Goal: Task Accomplishment & Management: Manage account settings

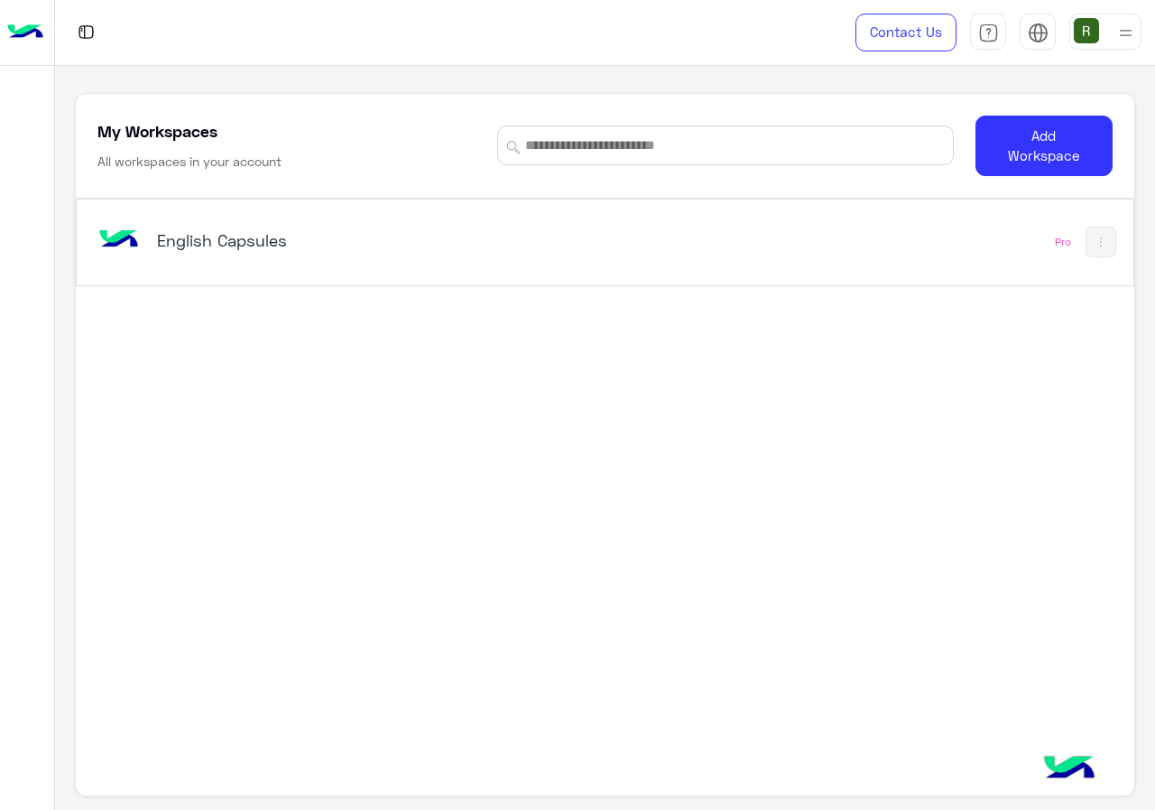
click at [468, 258] on div "English Capsules" at bounding box center [401, 242] width 614 height 52
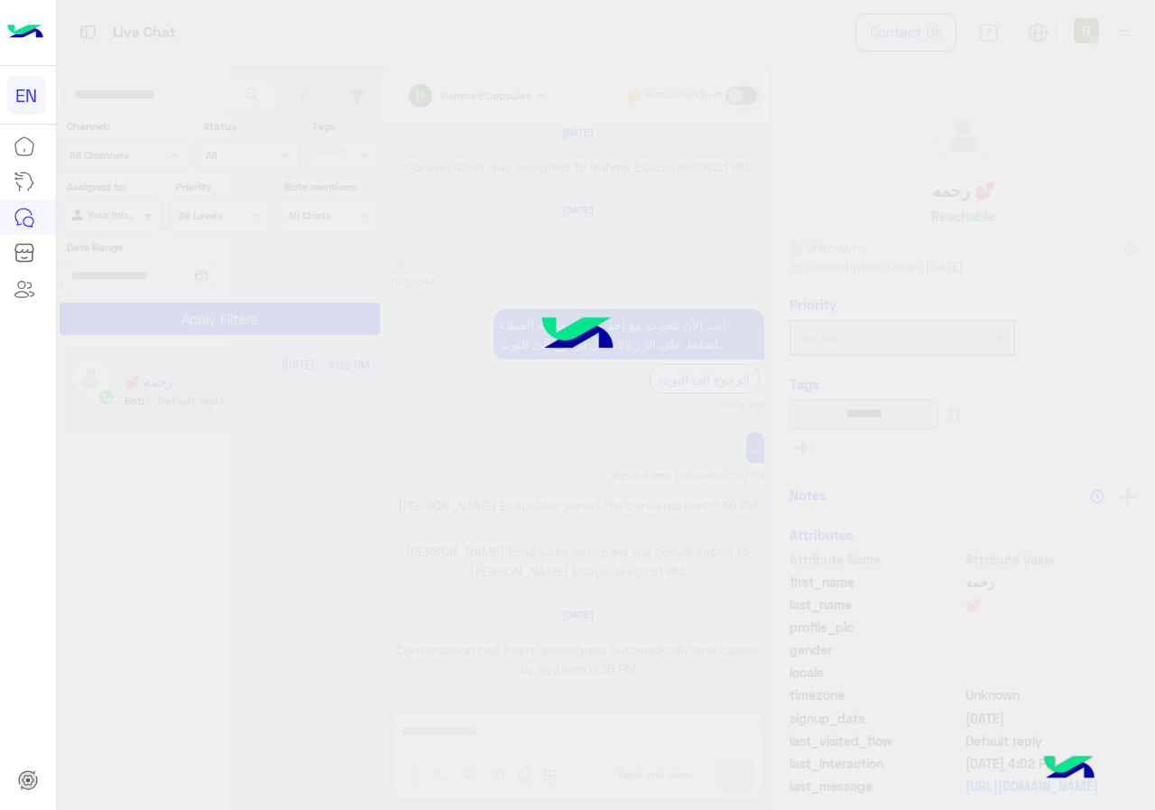
scroll to position [1150, 0]
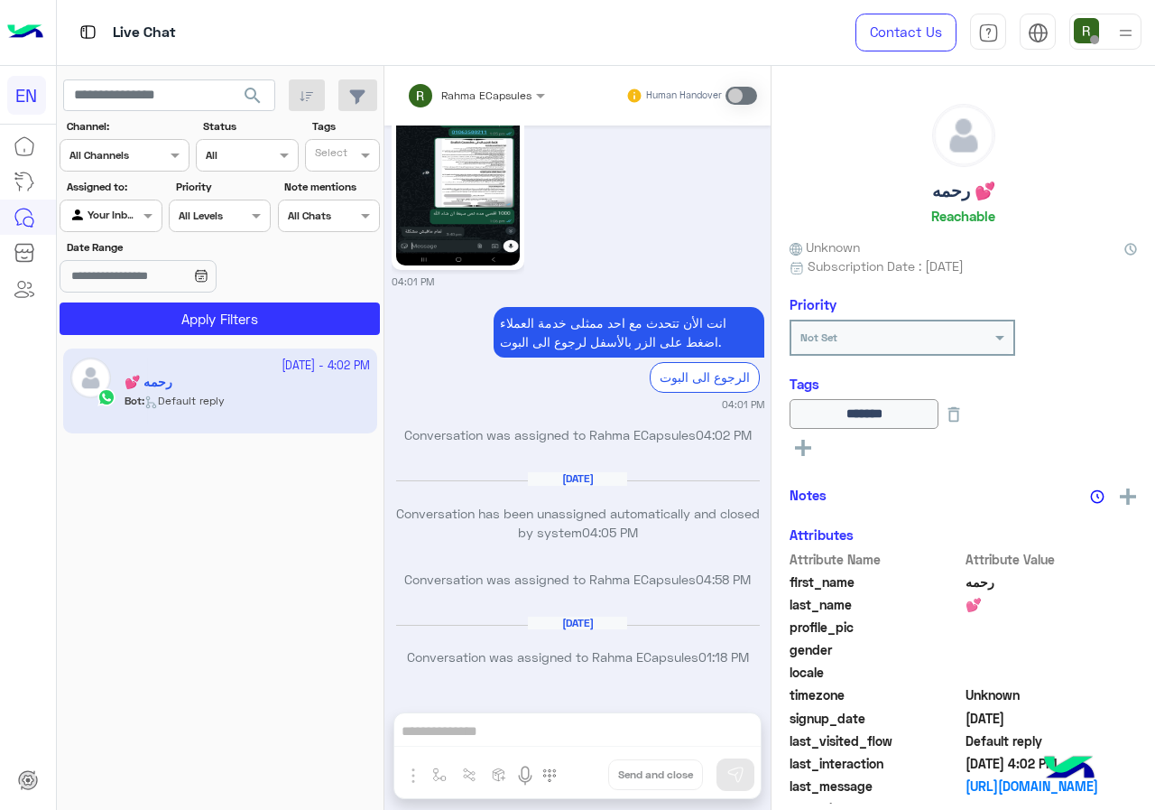
click at [137, 211] on div at bounding box center [110, 213] width 100 height 17
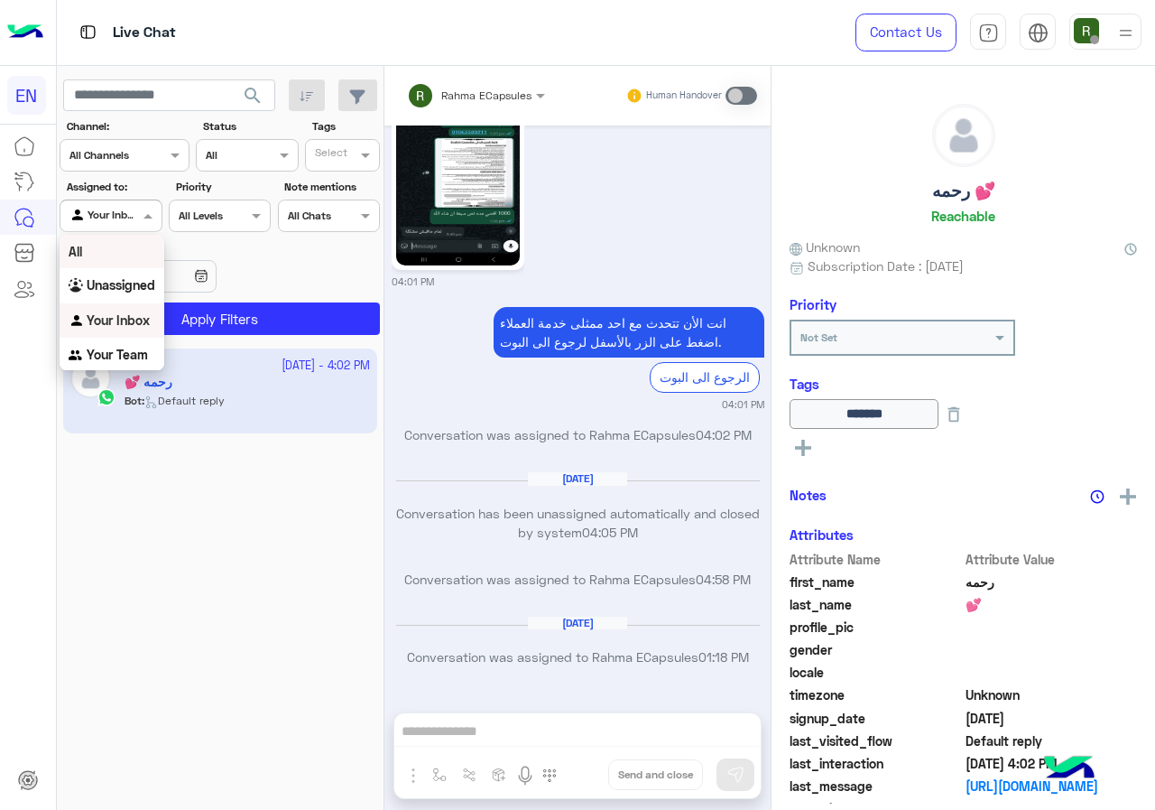
click at [150, 165] on div "Channel All Channels" at bounding box center [125, 155] width 130 height 32
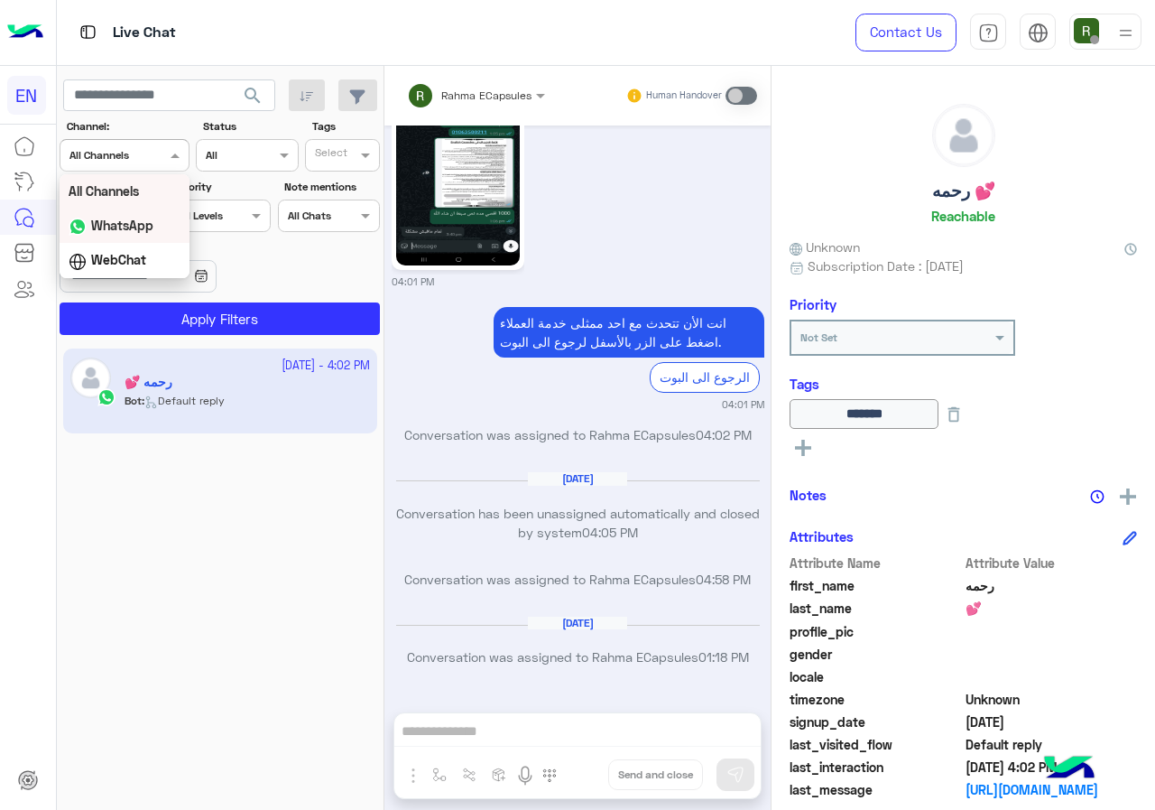
click at [141, 233] on div "WhatsApp" at bounding box center [125, 226] width 130 height 35
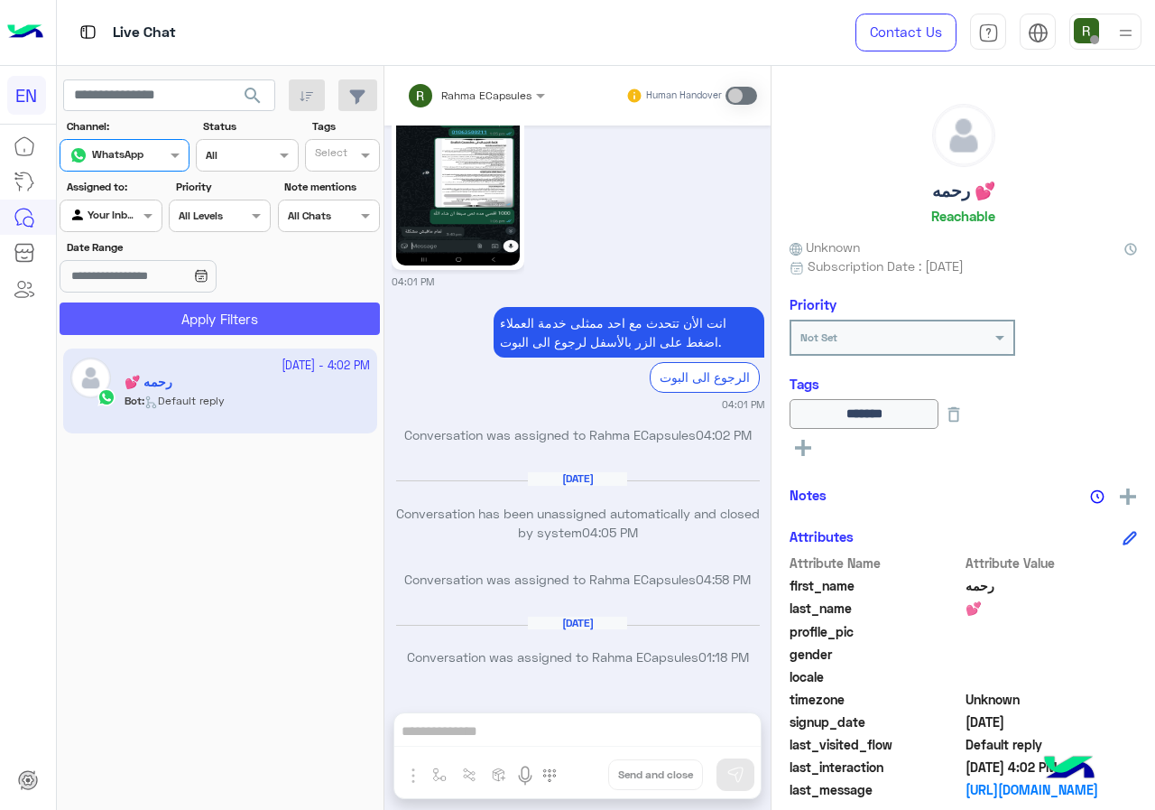
click at [139, 314] on button "Apply Filters" at bounding box center [220, 318] width 320 height 32
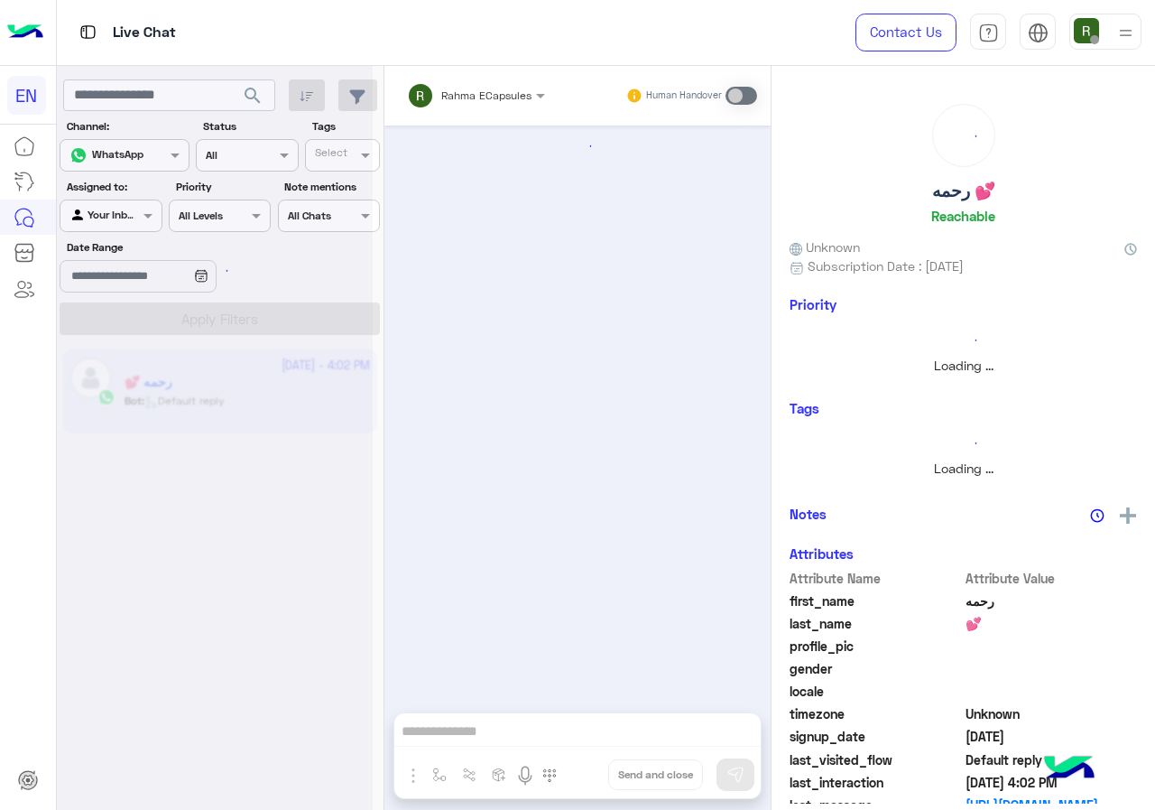
scroll to position [0, 0]
click at [128, 213] on div at bounding box center [110, 213] width 100 height 17
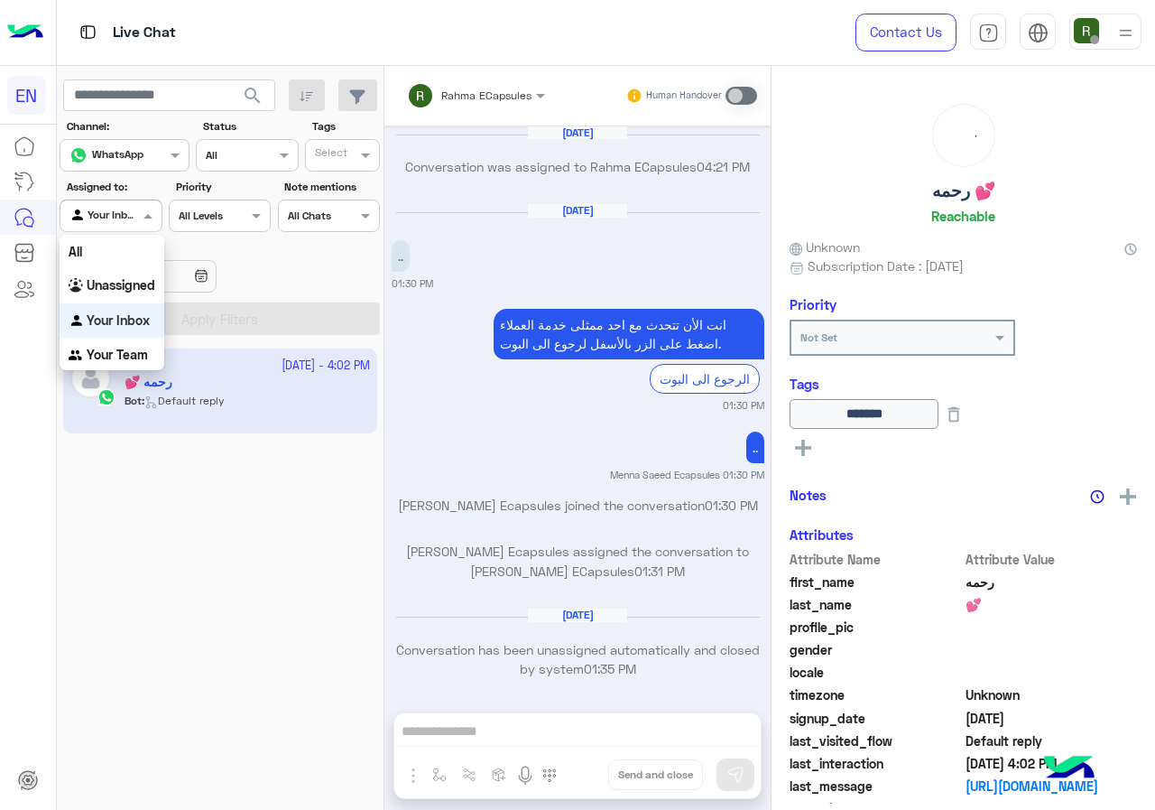
scroll to position [1150, 0]
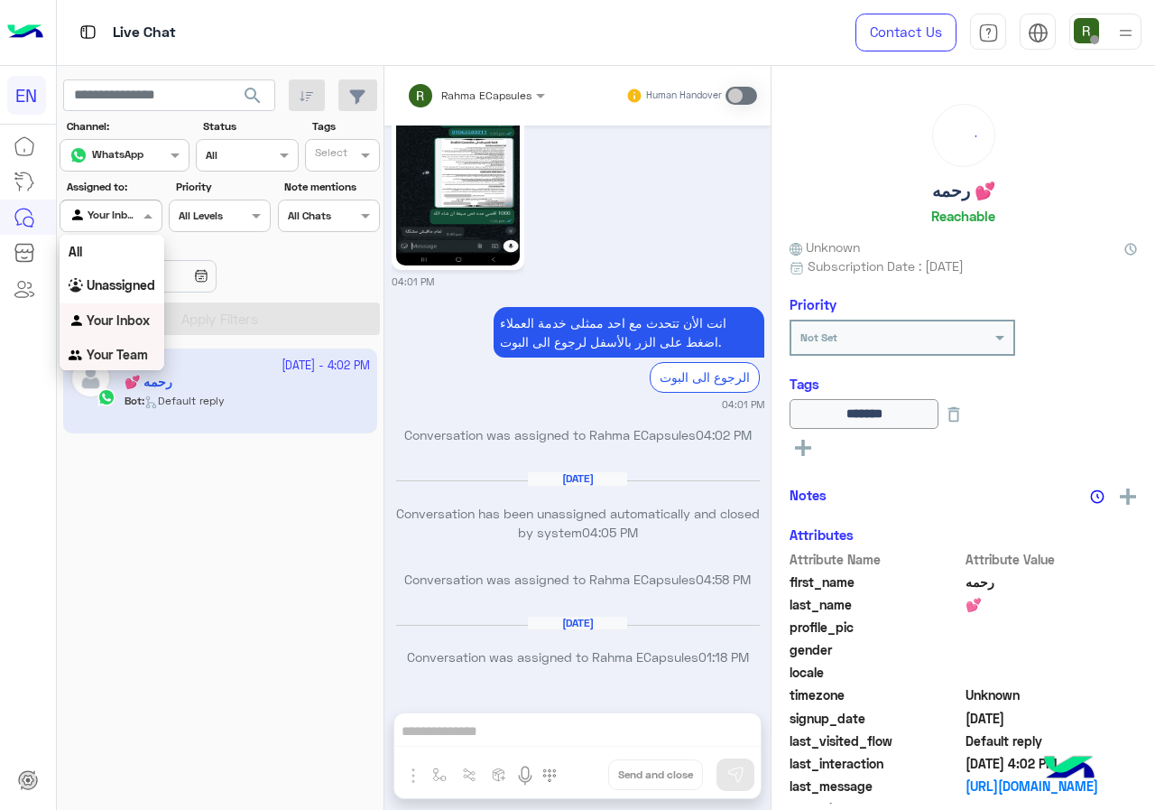
click at [127, 355] on b "Your Team" at bounding box center [117, 354] width 61 height 15
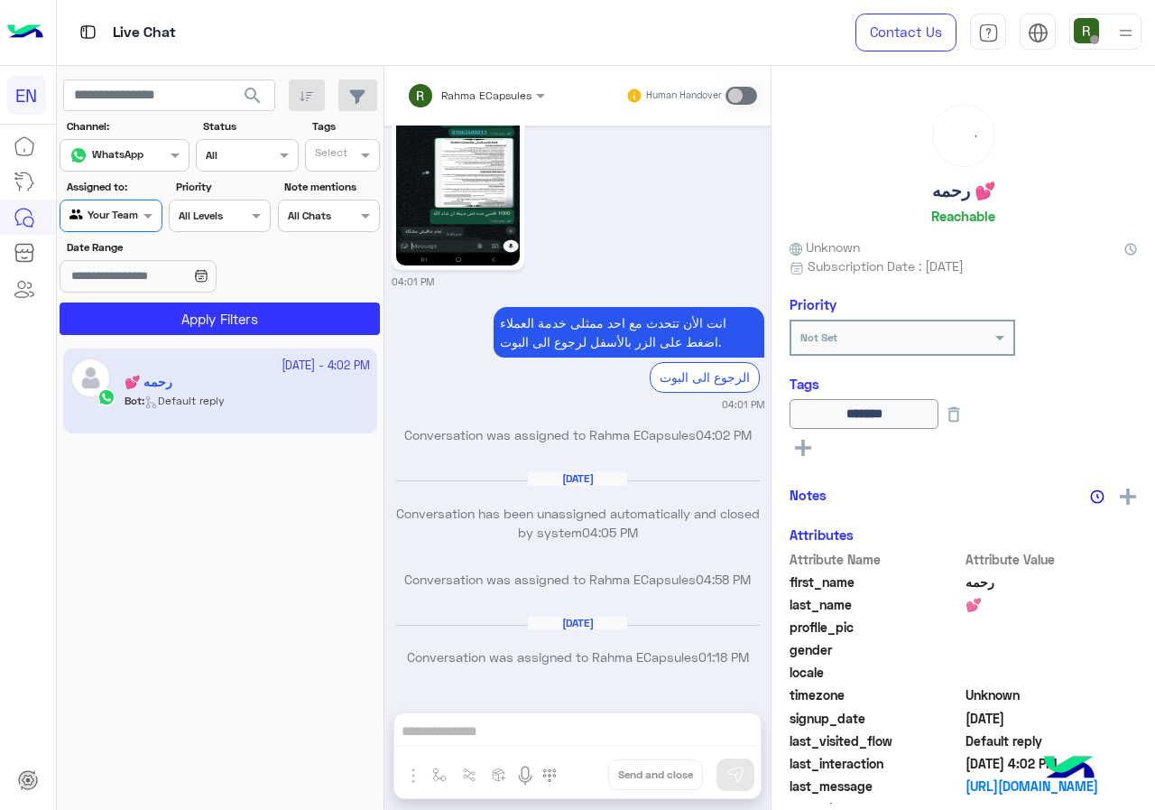
click at [130, 226] on div "Agent Filter Your Team" at bounding box center [111, 215] width 102 height 32
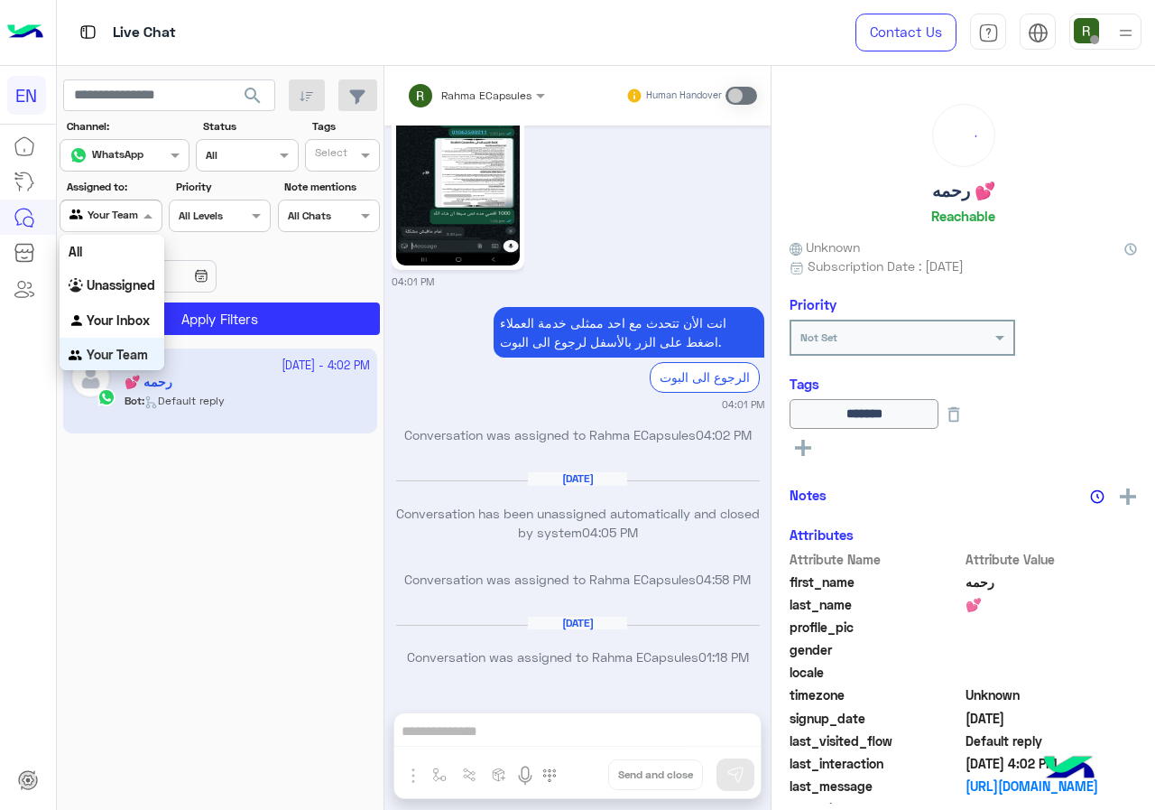
scroll to position [3, 0]
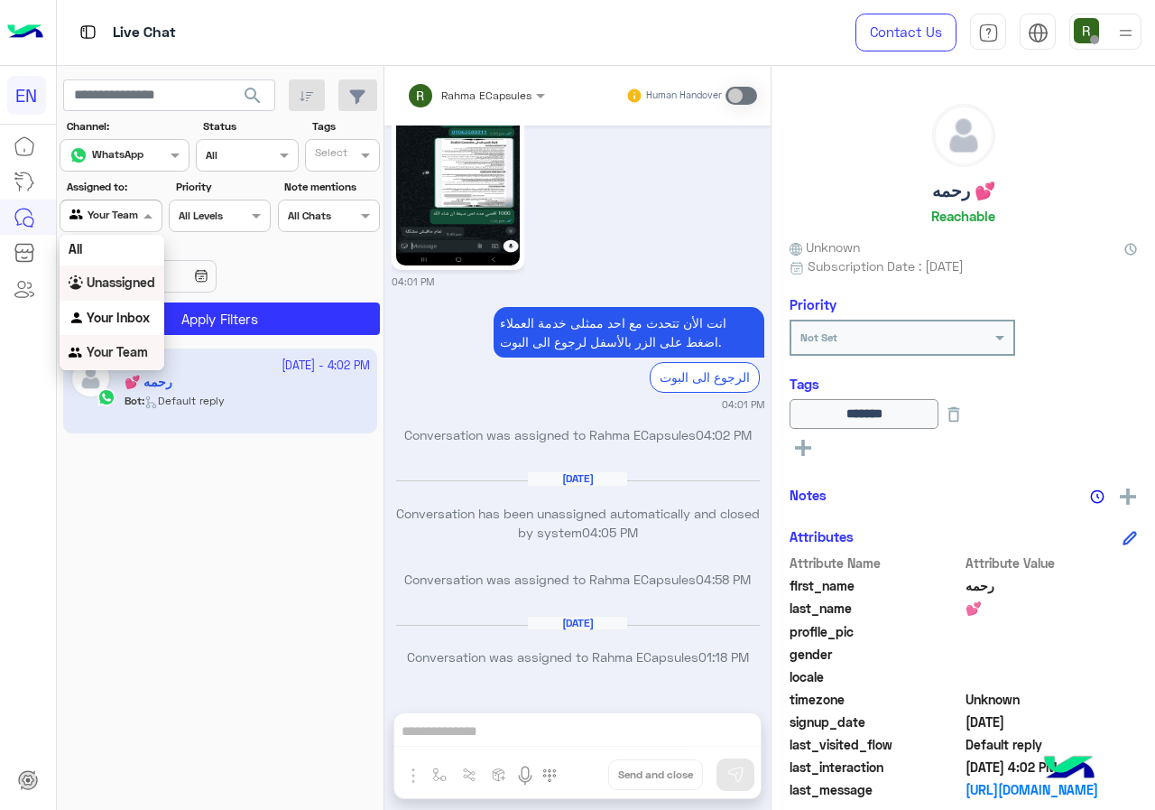
click at [134, 292] on div "Unassigned" at bounding box center [112, 282] width 105 height 35
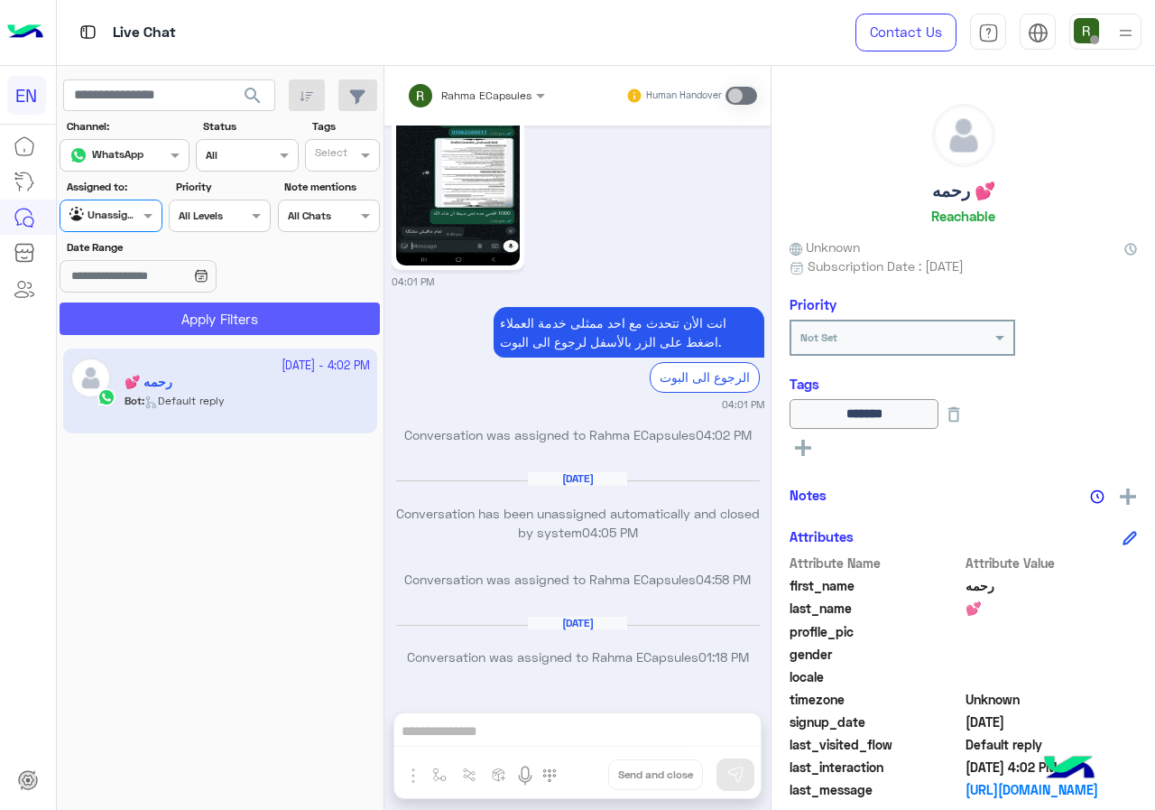
click at [155, 322] on button "Apply Filters" at bounding box center [220, 318] width 320 height 32
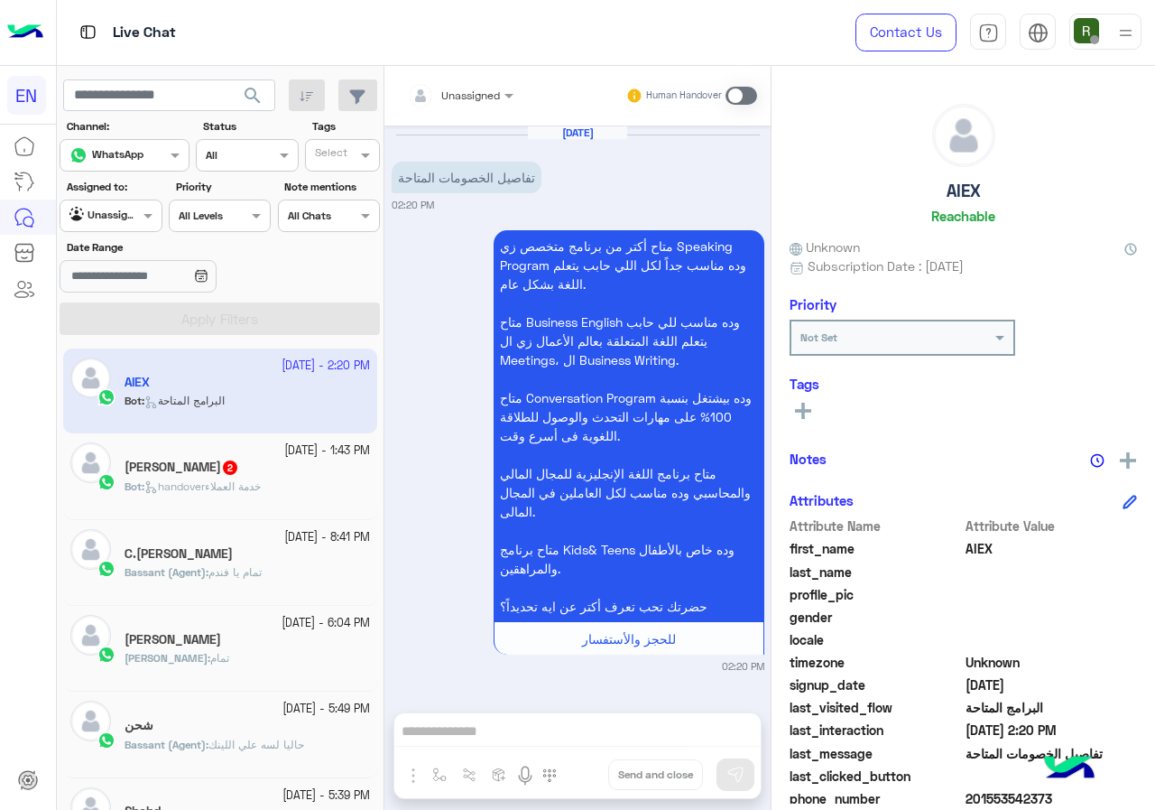
scroll to position [162, 0]
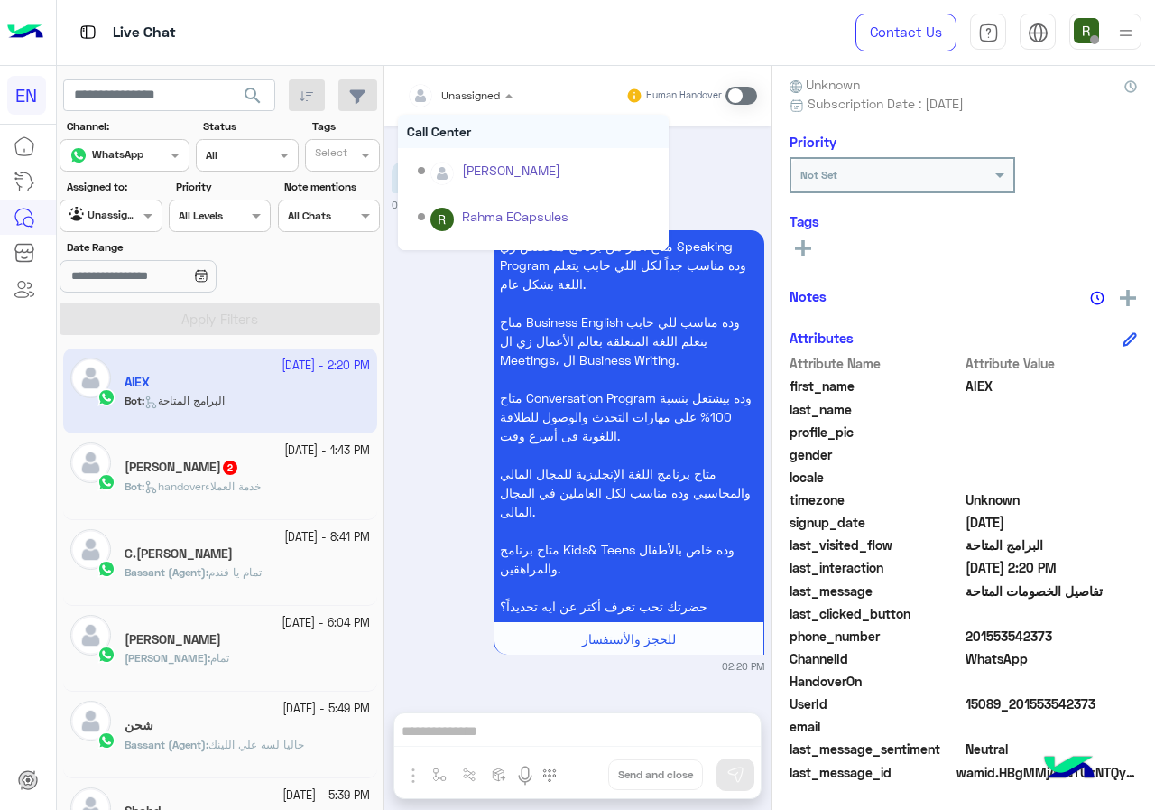
click at [446, 86] on input "text" at bounding box center [438, 93] width 63 height 16
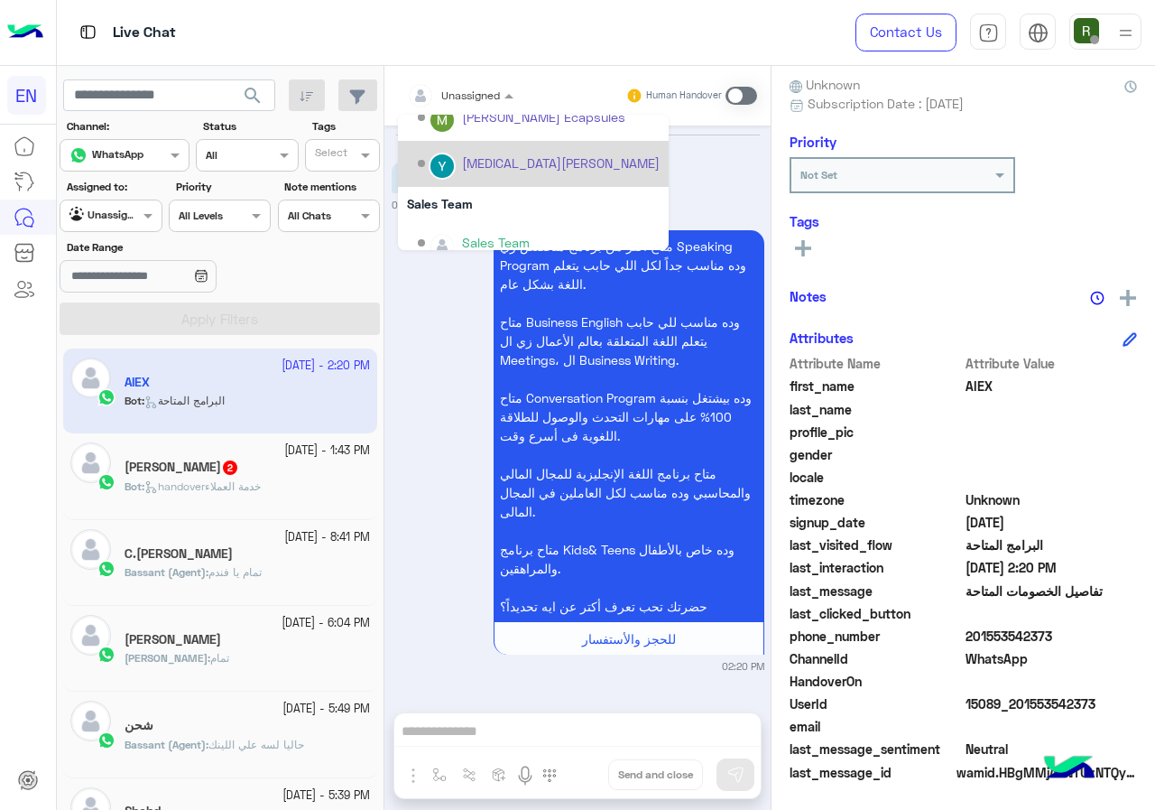
scroll to position [300, 0]
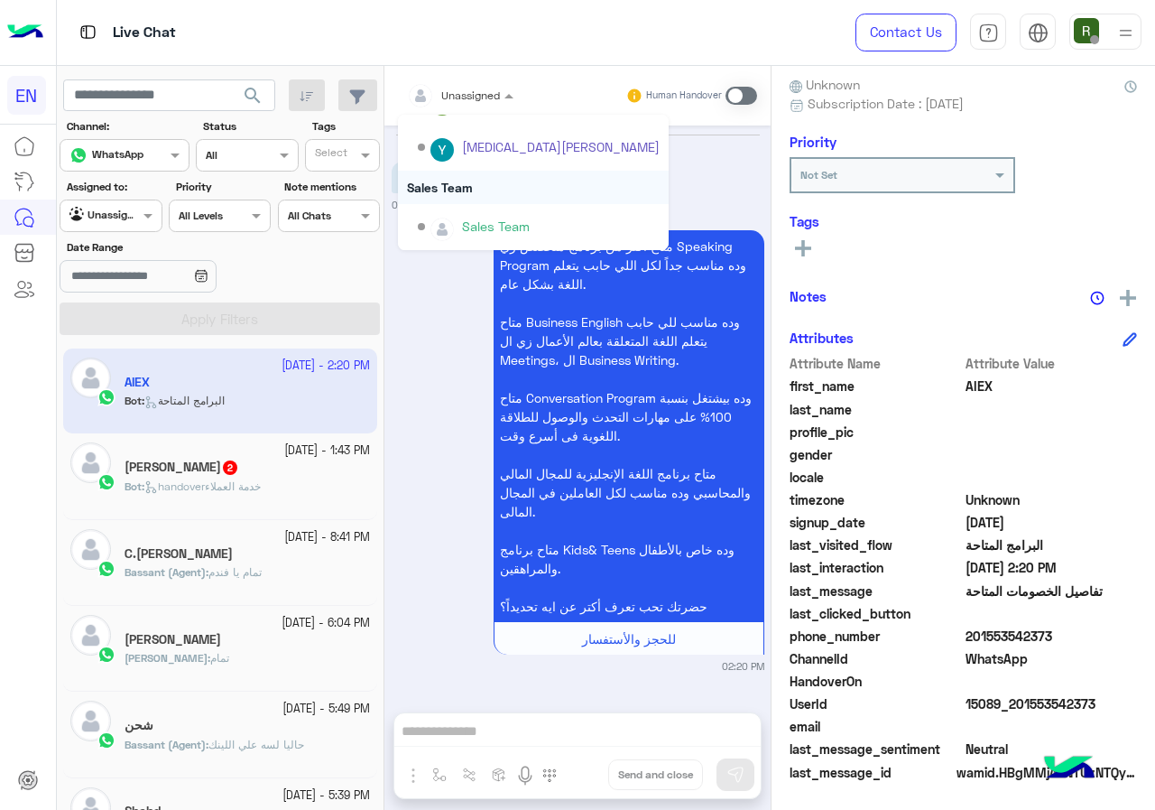
click at [487, 194] on div "Sales Team" at bounding box center [533, 187] width 271 height 33
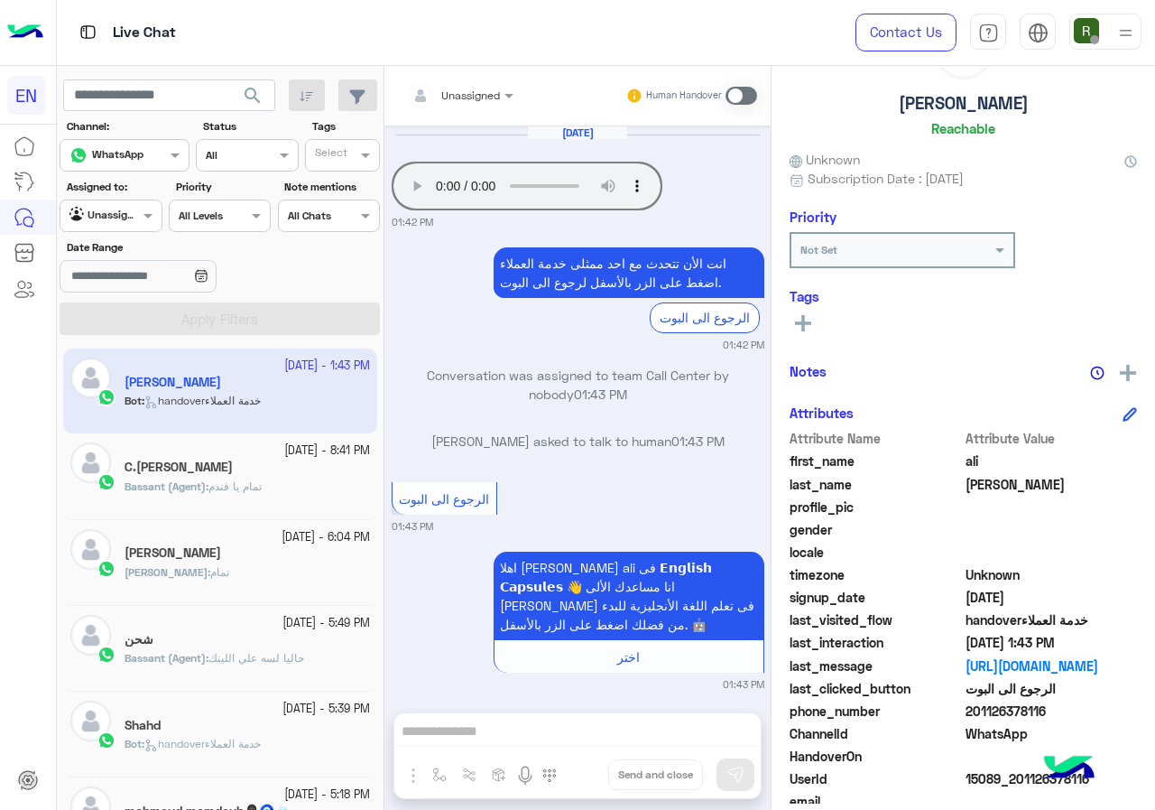
scroll to position [162, 0]
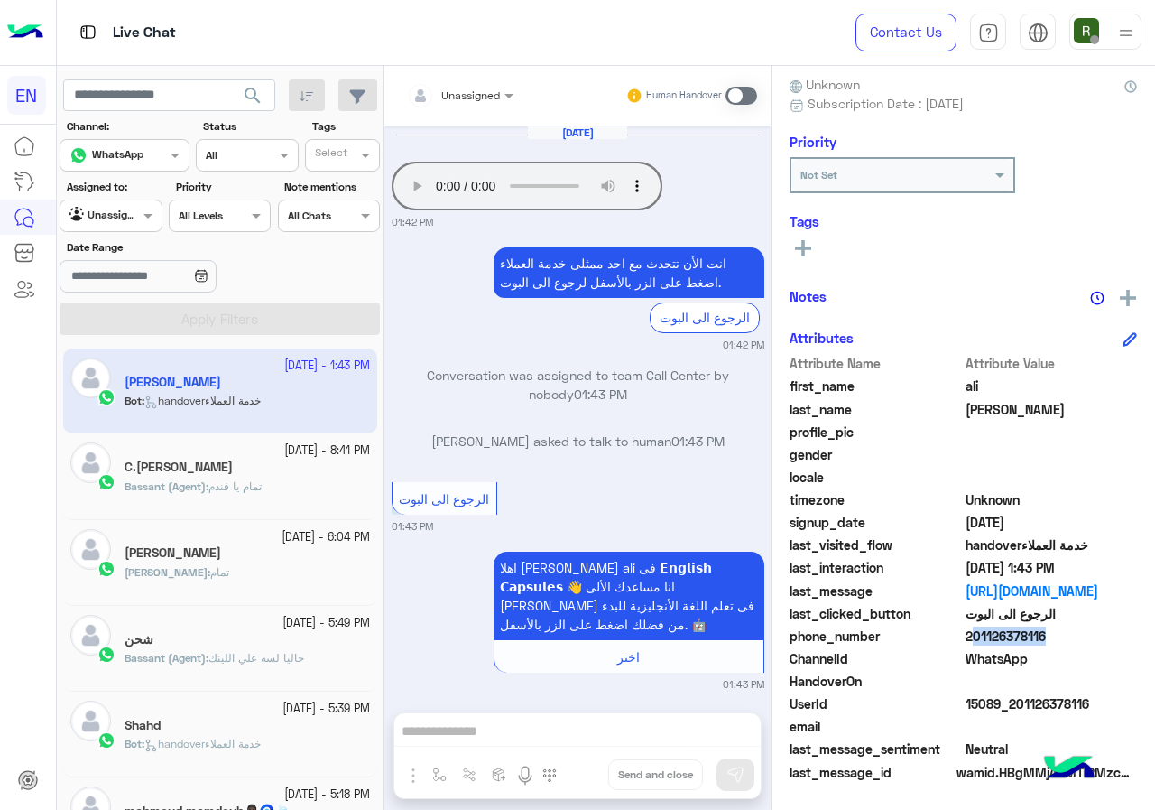
drag, startPoint x: 967, startPoint y: 642, endPoint x: 1034, endPoint y: 640, distance: 66.8
click at [1034, 640] on span "201126378116" at bounding box center [1052, 635] width 172 height 19
click at [1029, 642] on span "201126378116" at bounding box center [1052, 635] width 172 height 19
drag, startPoint x: 970, startPoint y: 639, endPoint x: 1105, endPoint y: 642, distance: 134.5
click at [1105, 642] on span "201126378116" at bounding box center [1052, 635] width 172 height 19
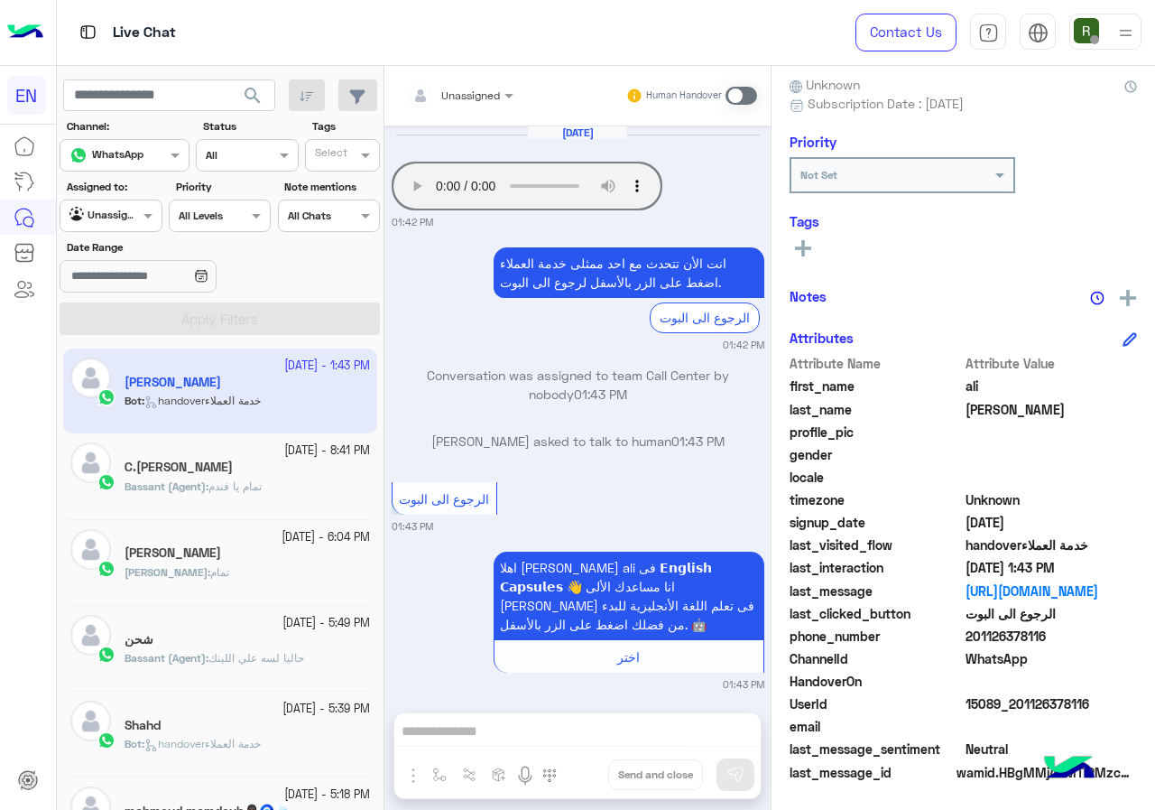
copy span "01126378116"
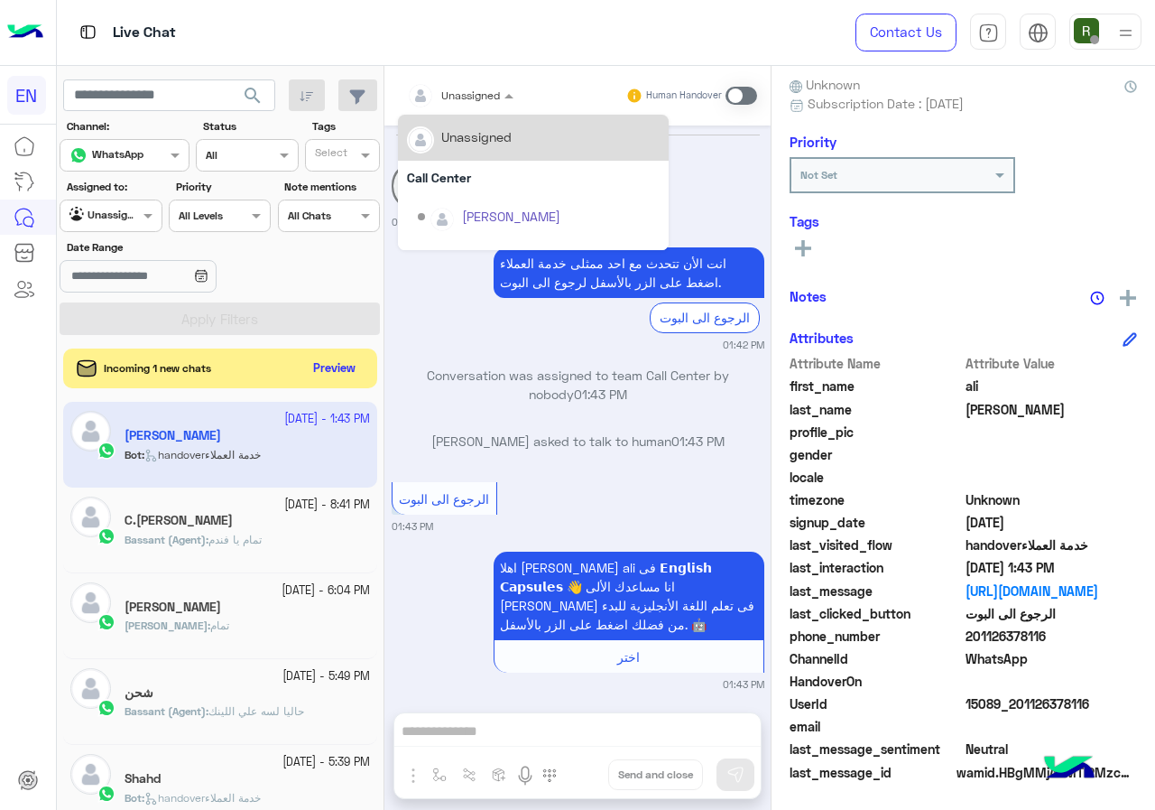
click at [444, 106] on div "Unassigned" at bounding box center [453, 96] width 93 height 36
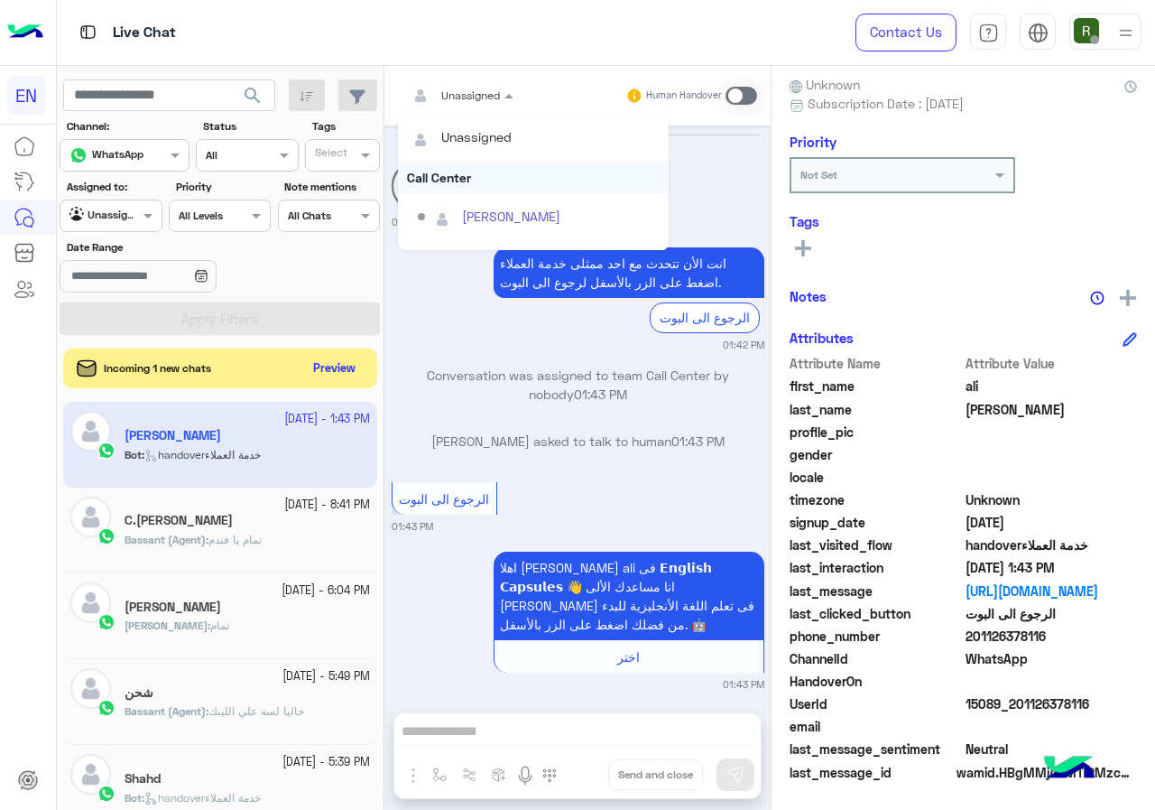
scroll to position [300, 0]
click at [457, 190] on div "Sales Team" at bounding box center [533, 187] width 271 height 33
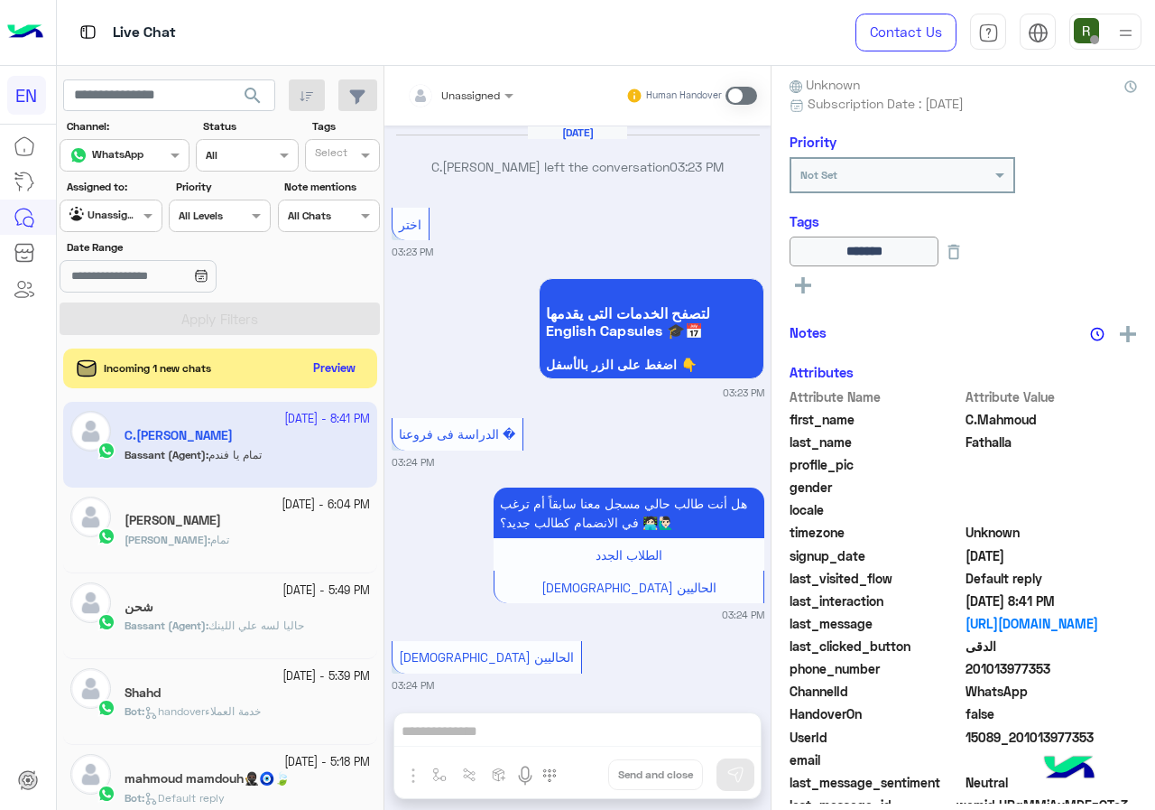
scroll to position [1598, 0]
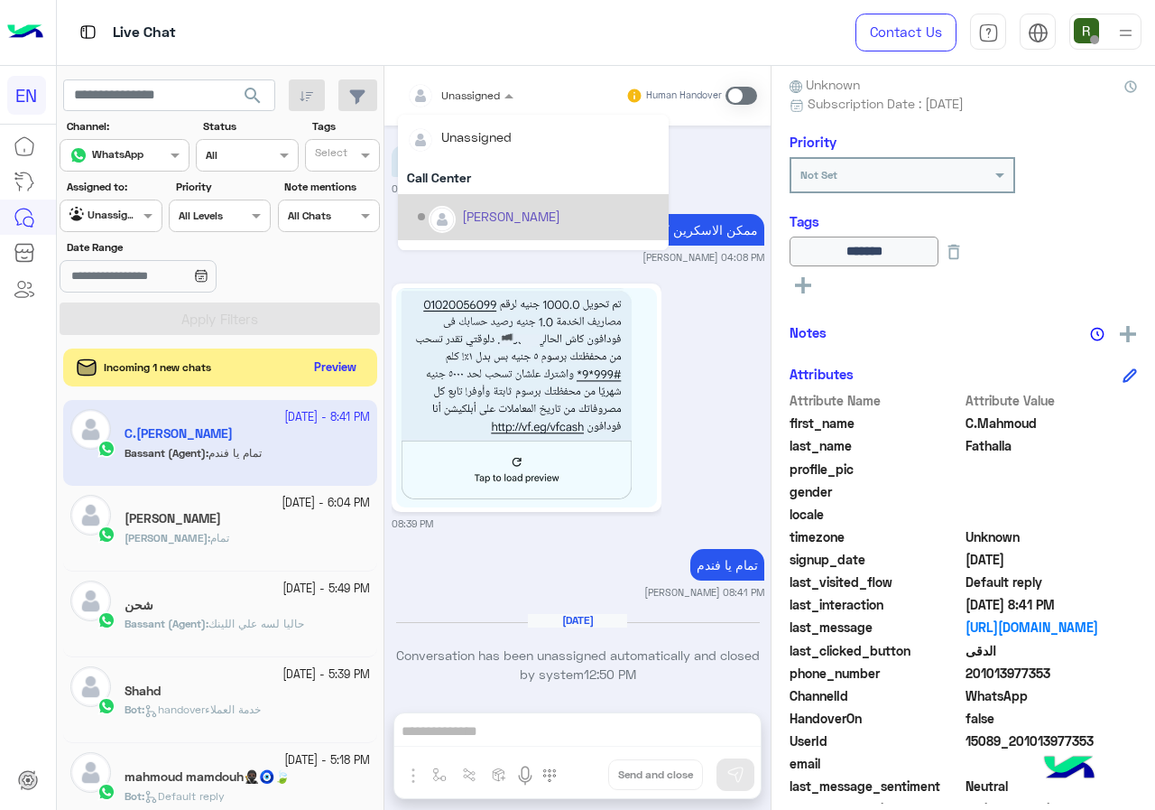
click at [360, 361] on button "Preview" at bounding box center [336, 368] width 56 height 24
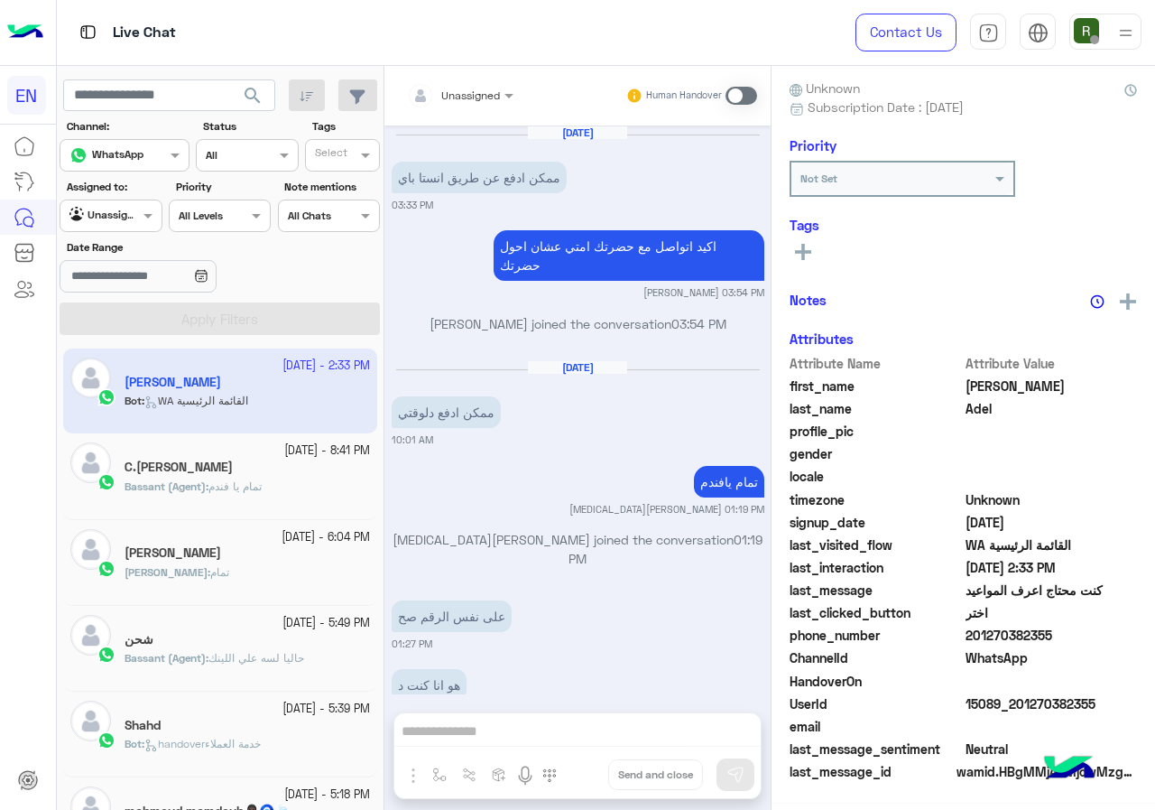
scroll to position [159, 0]
